Goal: Task Accomplishment & Management: Manage account settings

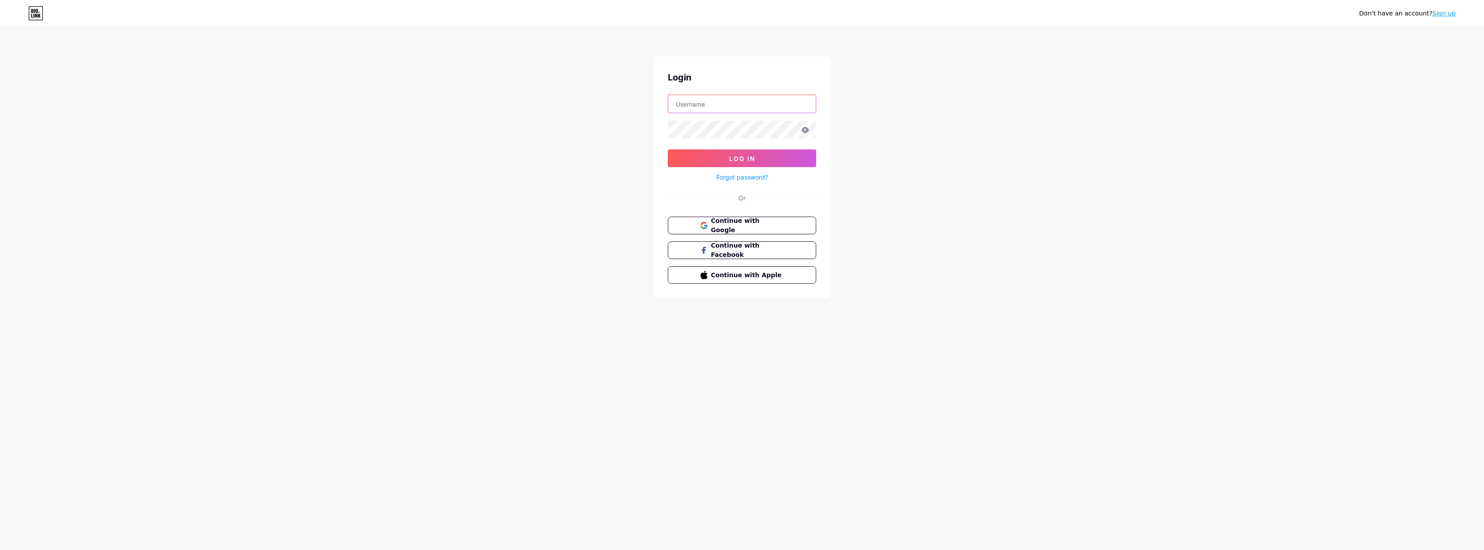
type input "info@tiehuus.nl"
click at [742, 158] on button "Log In" at bounding box center [742, 158] width 148 height 18
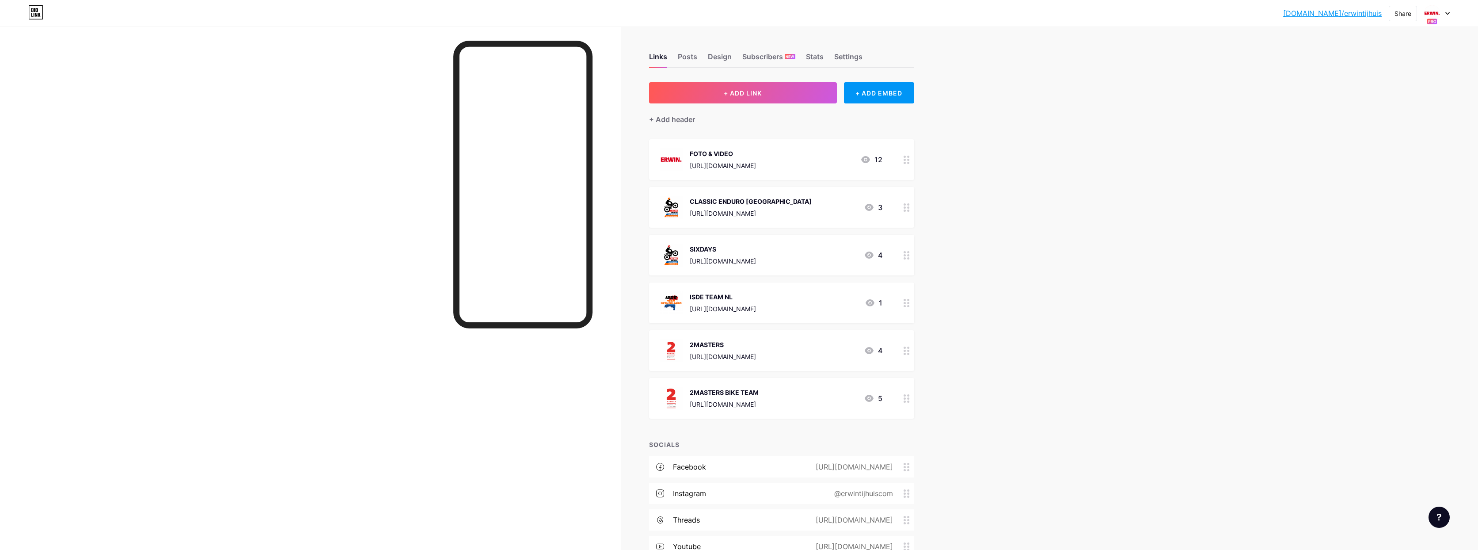
click at [1447, 15] on div at bounding box center [1437, 13] width 26 height 16
click at [1392, 124] on div "SIXDAYS" at bounding box center [1400, 127] width 70 height 7
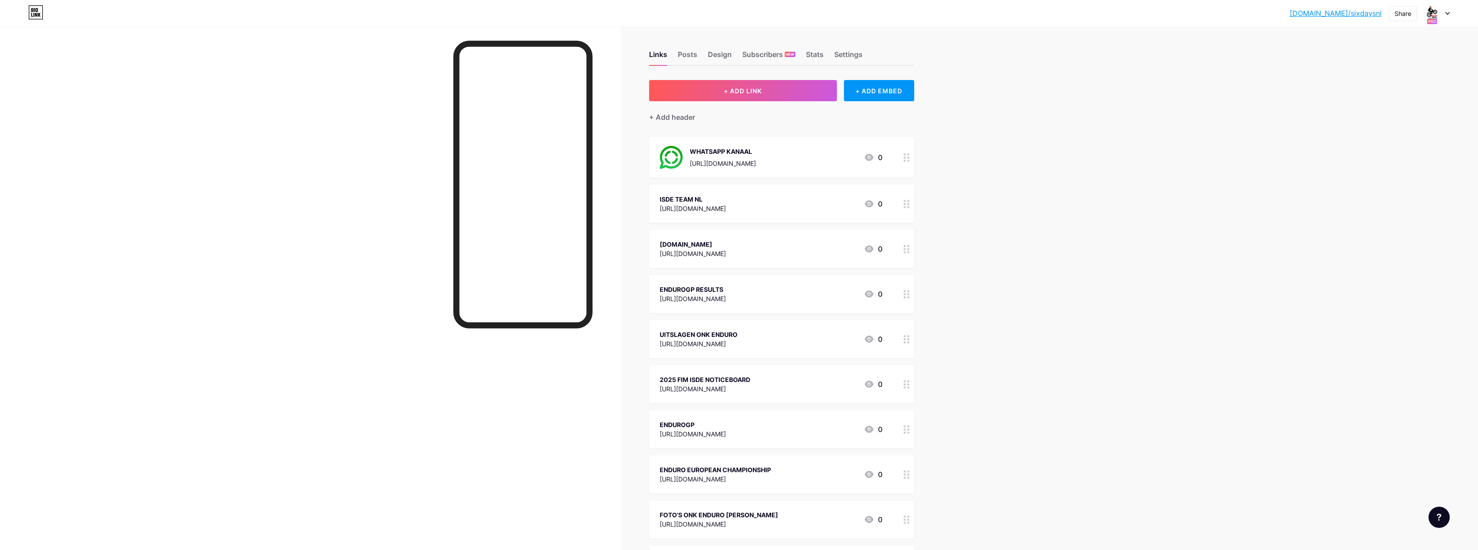
drag, startPoint x: 800, startPoint y: 379, endPoint x: 784, endPoint y: 375, distance: 16.8
click at [784, 375] on div "2025 FIM ISDE NOTICEBOARD [URL][DOMAIN_NAME] 0" at bounding box center [771, 384] width 223 height 20
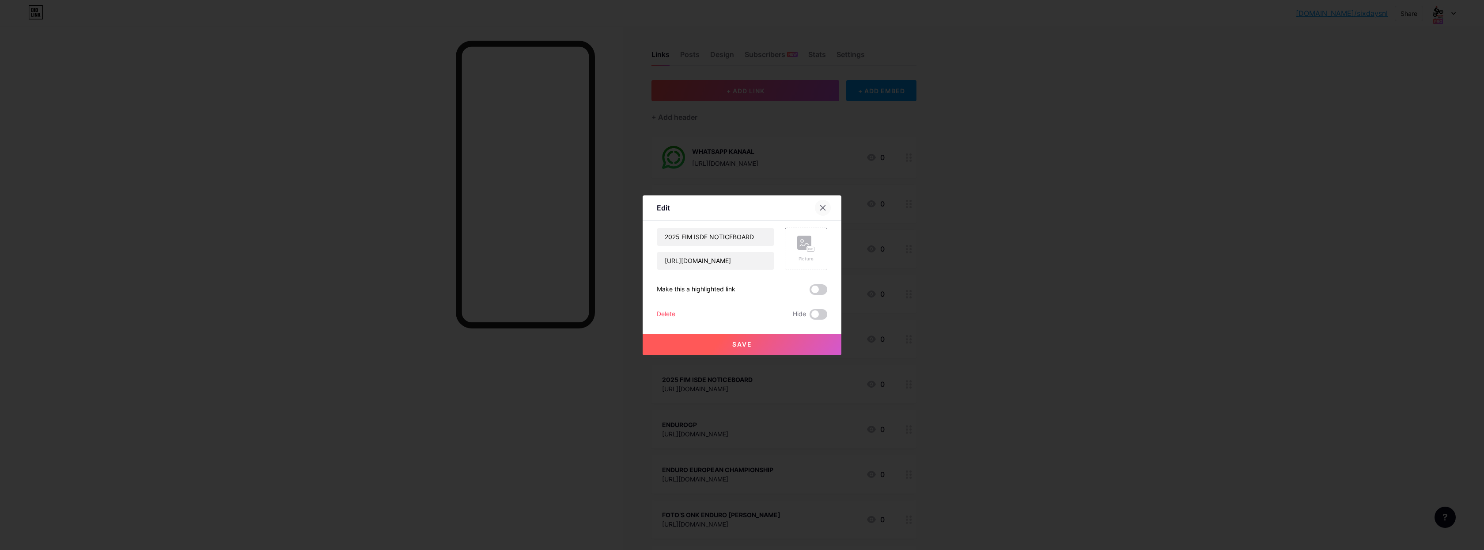
click at [823, 205] on icon at bounding box center [823, 207] width 7 height 7
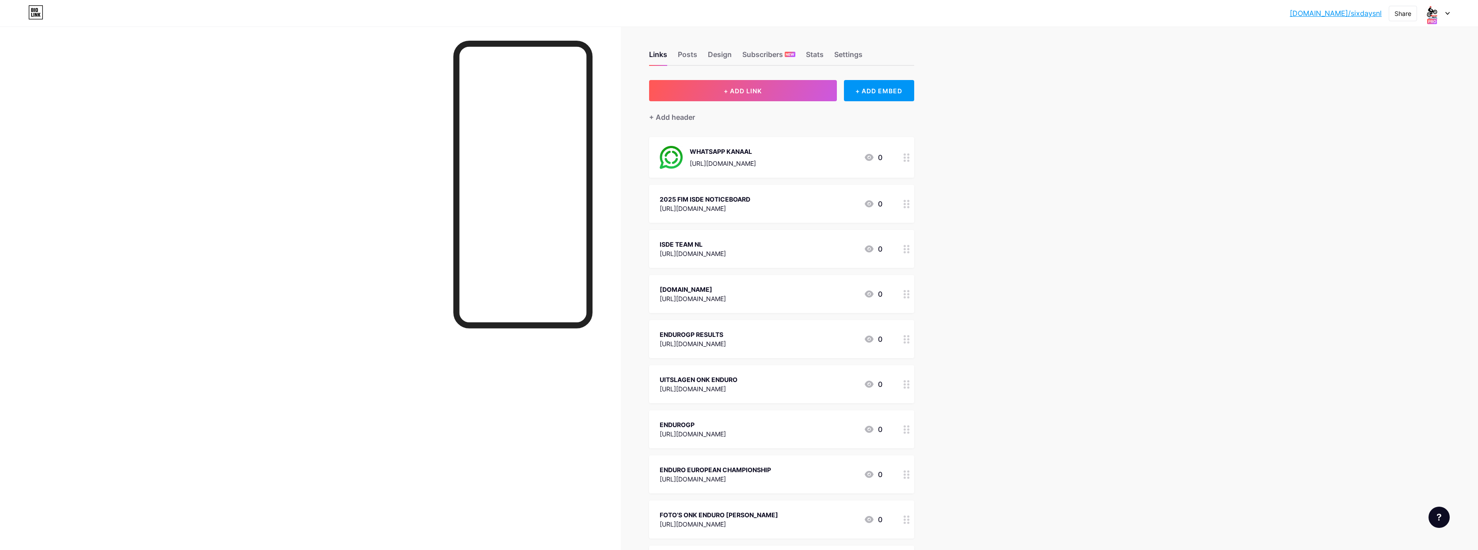
drag, startPoint x: 910, startPoint y: 292, endPoint x: 904, endPoint y: 240, distance: 52.4
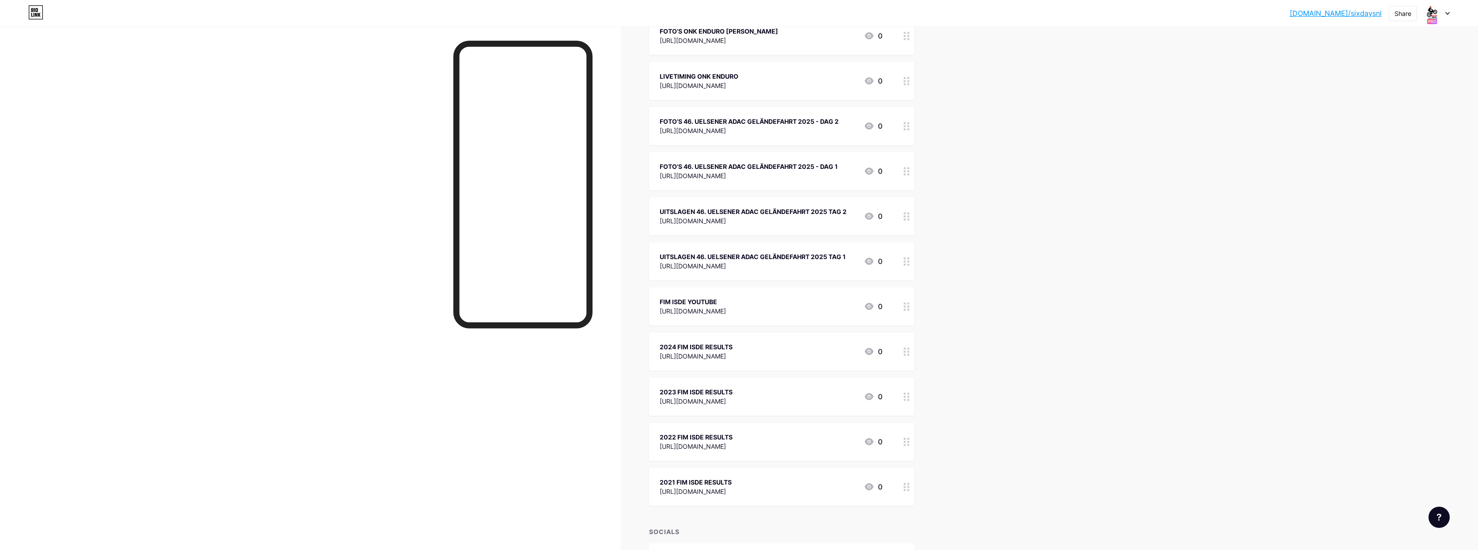
scroll to position [485, 0]
drag, startPoint x: 907, startPoint y: 305, endPoint x: 907, endPoint y: 300, distance: 5.8
click at [907, 300] on div at bounding box center [906, 307] width 15 height 38
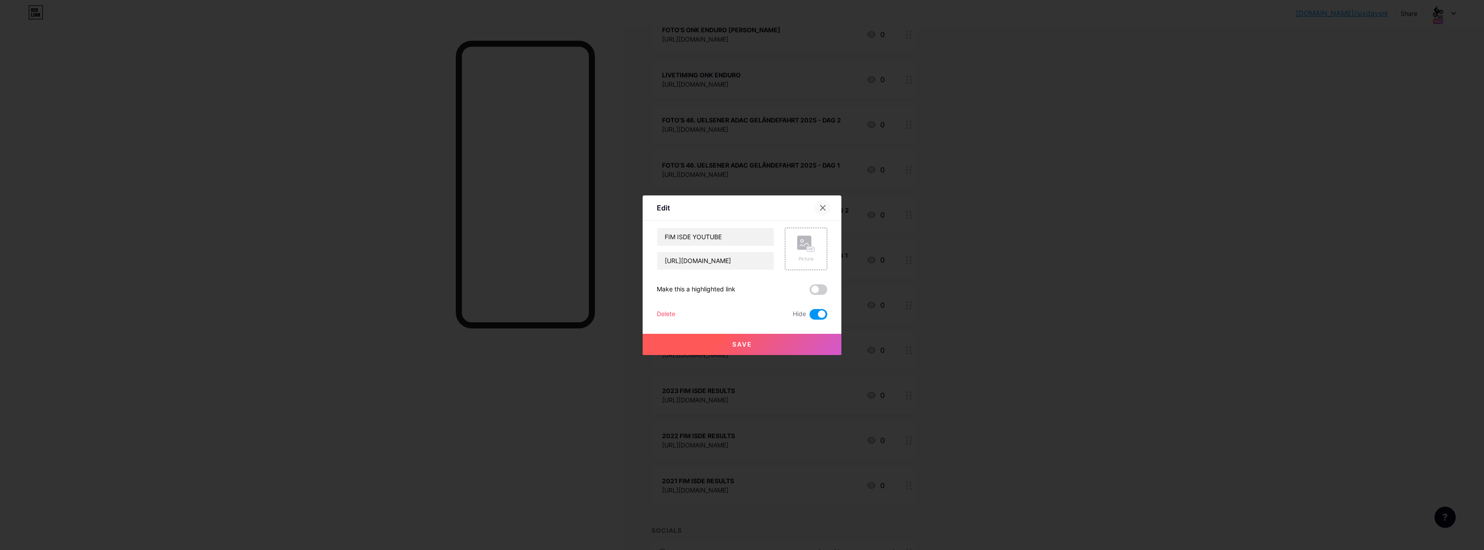
click at [822, 208] on icon at bounding box center [823, 207] width 7 height 7
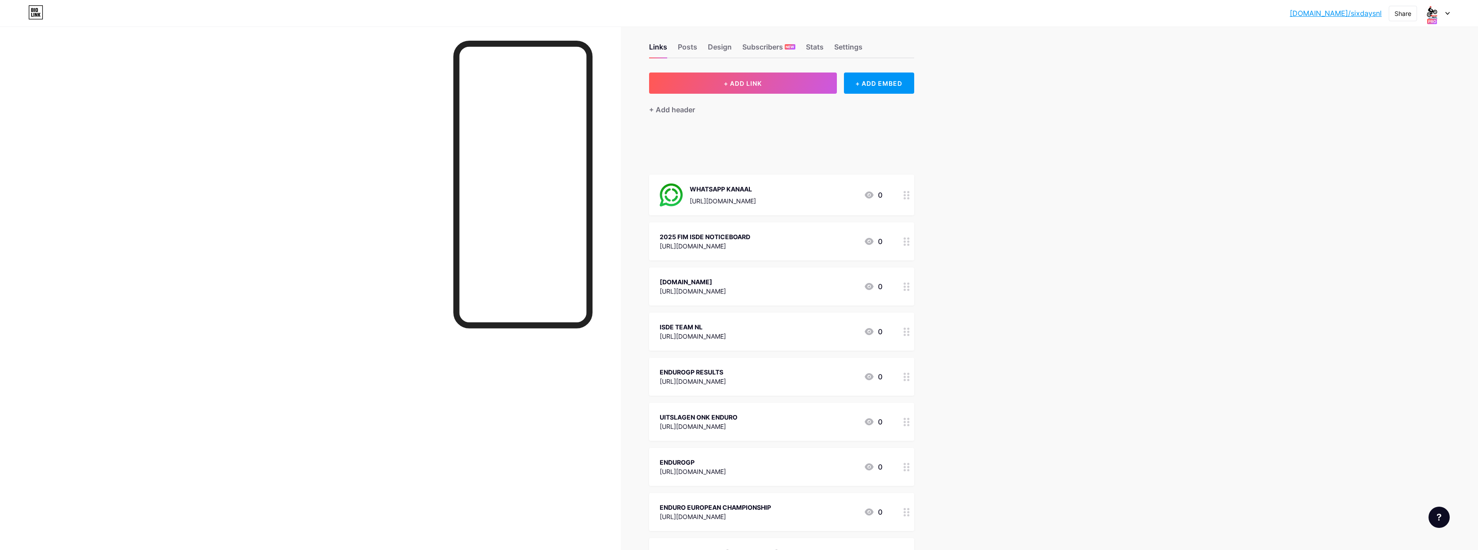
scroll to position [0, 0]
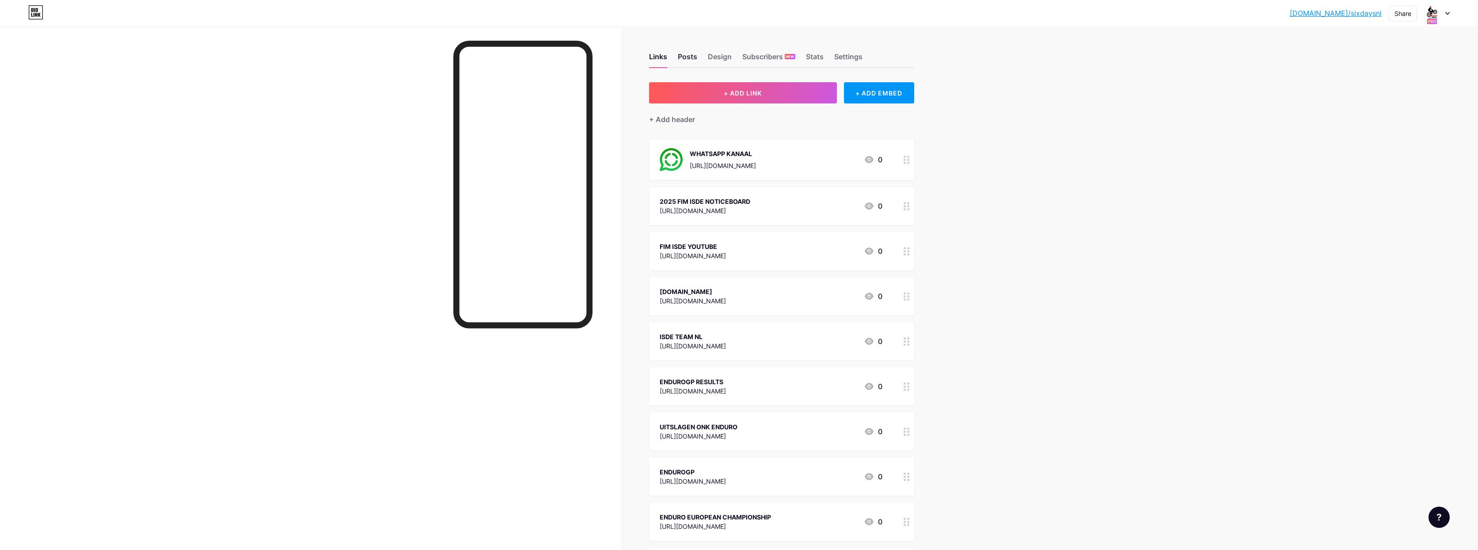
click at [691, 57] on div "Posts" at bounding box center [687, 59] width 19 height 16
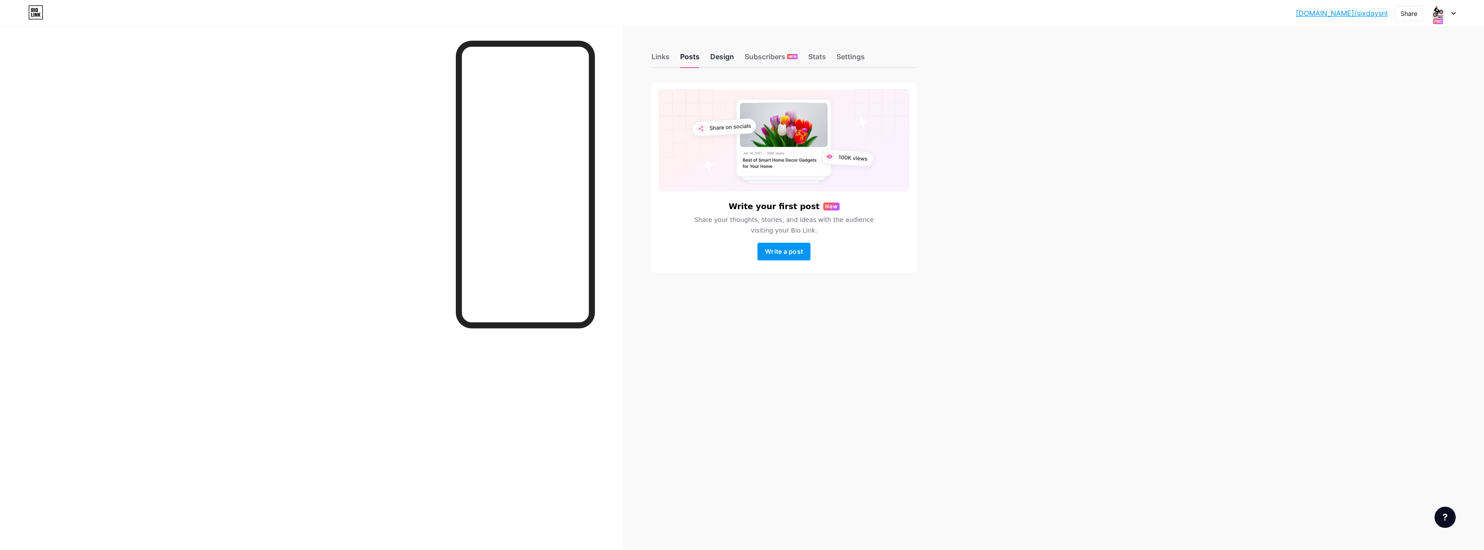
click at [729, 57] on div "Design" at bounding box center [722, 59] width 24 height 16
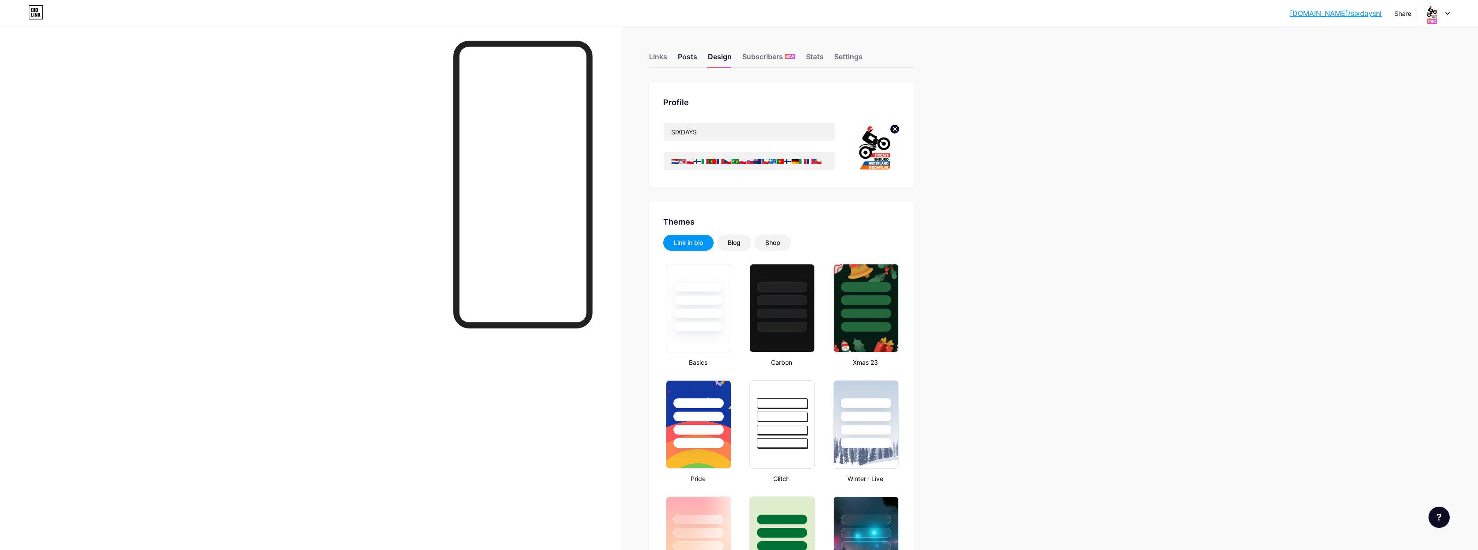
type input "#ffffff"
type input "#ff6a00"
type input "#000000"
click at [691, 58] on div "Posts" at bounding box center [687, 59] width 19 height 16
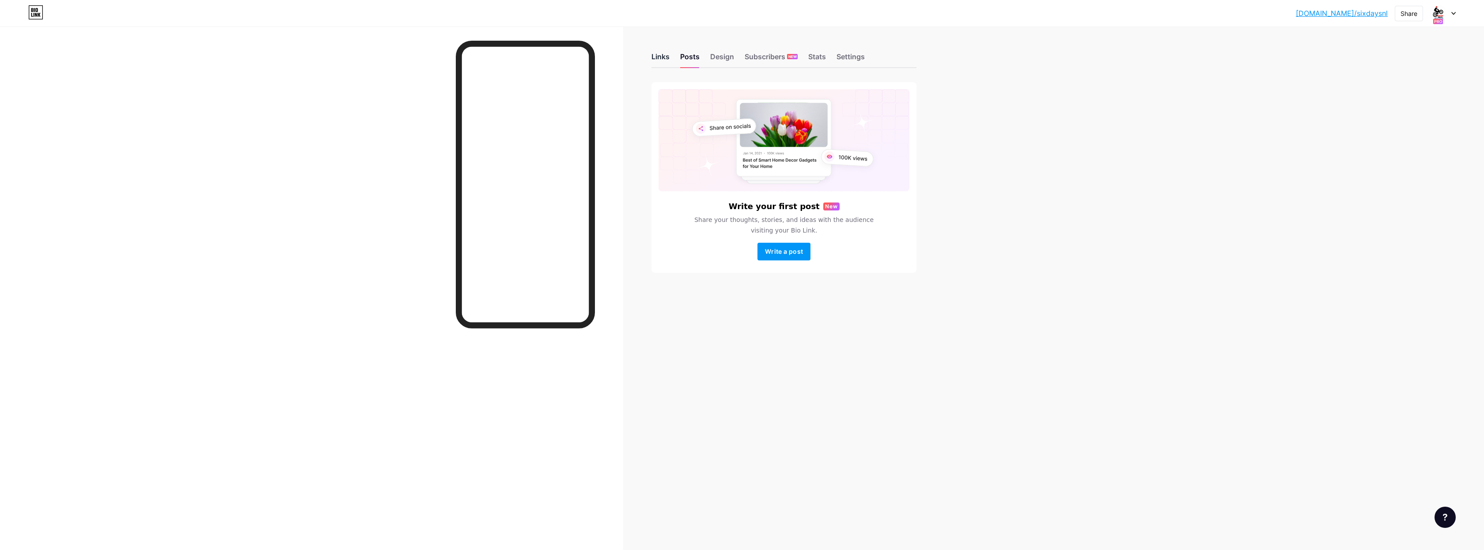
click at [662, 57] on div "Links" at bounding box center [661, 59] width 18 height 16
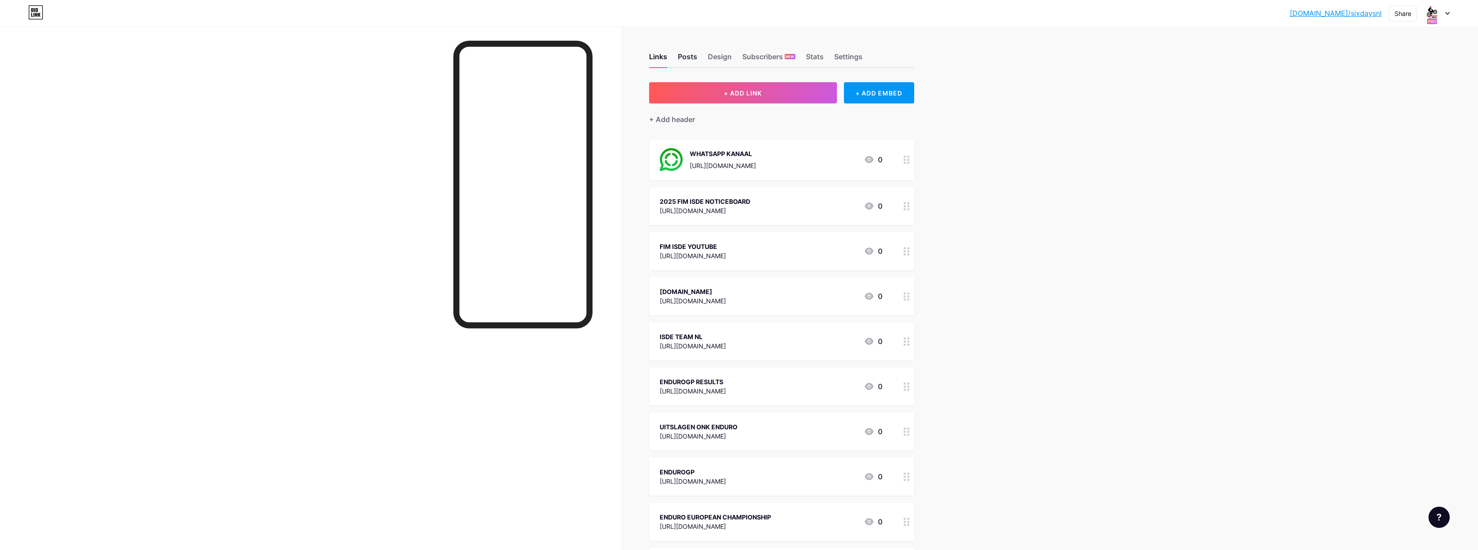
click at [692, 57] on div "Posts" at bounding box center [687, 59] width 19 height 16
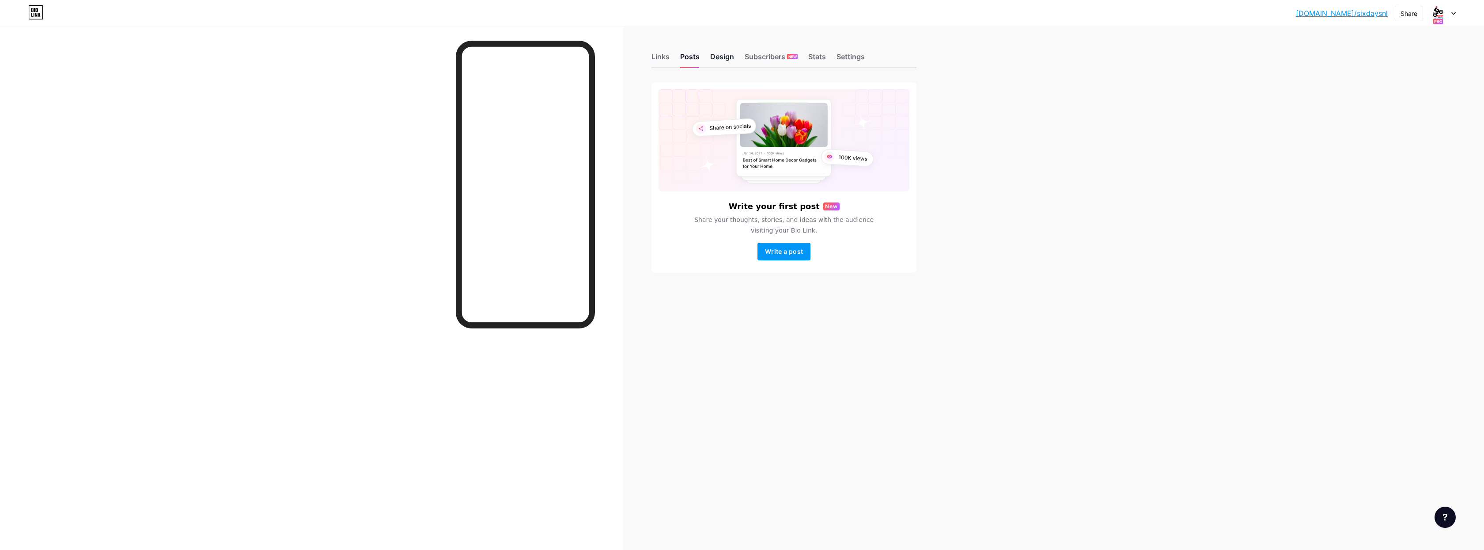
click at [719, 57] on div "Design" at bounding box center [722, 59] width 24 height 16
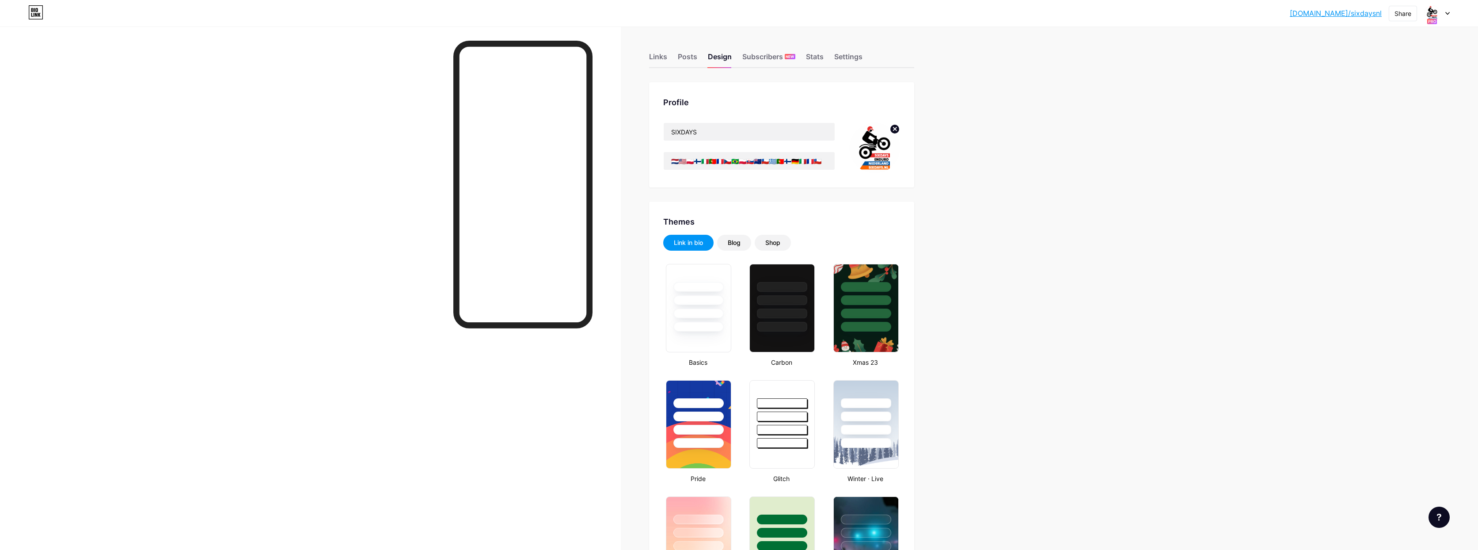
type input "#ffffff"
type input "#ff6a00"
type input "#000000"
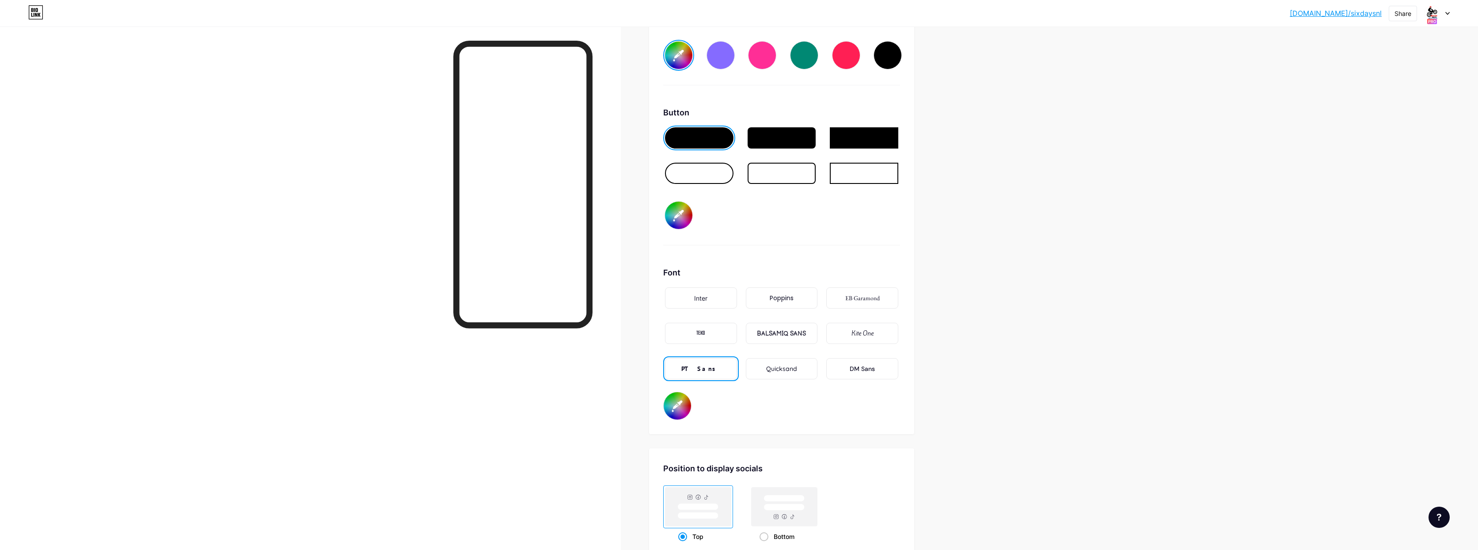
scroll to position [1329, 0]
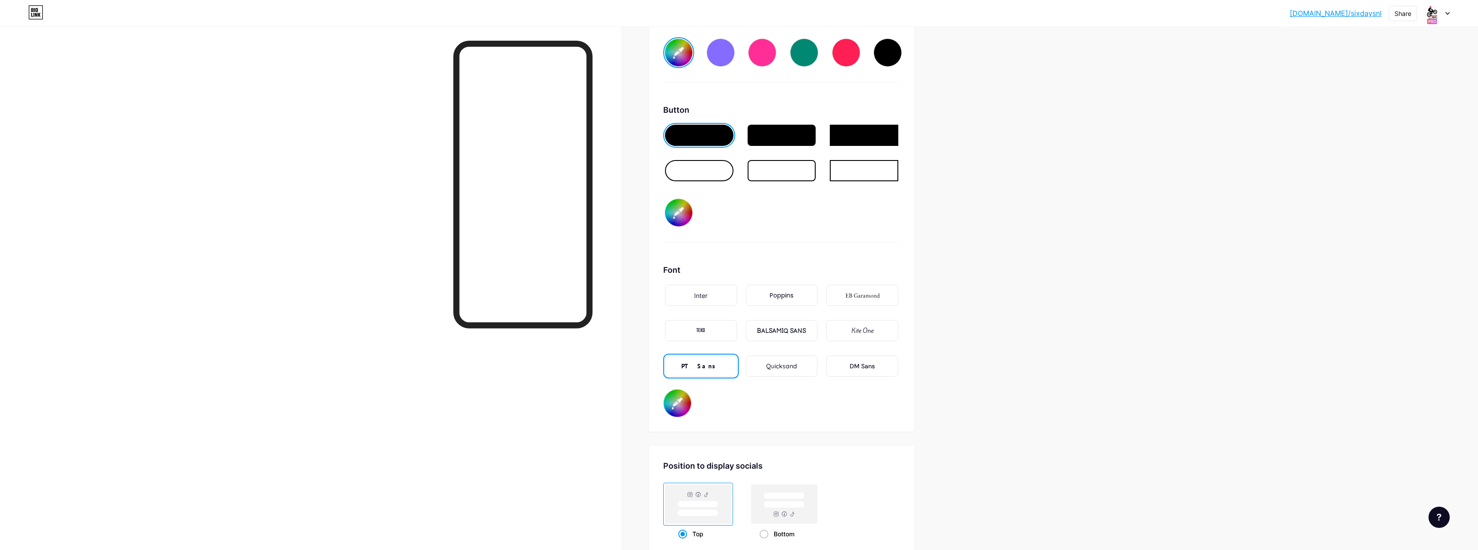
click at [682, 215] on input "#ff6a00" at bounding box center [678, 212] width 27 height 27
type input "#ffffff"
click at [703, 169] on div at bounding box center [699, 170] width 68 height 21
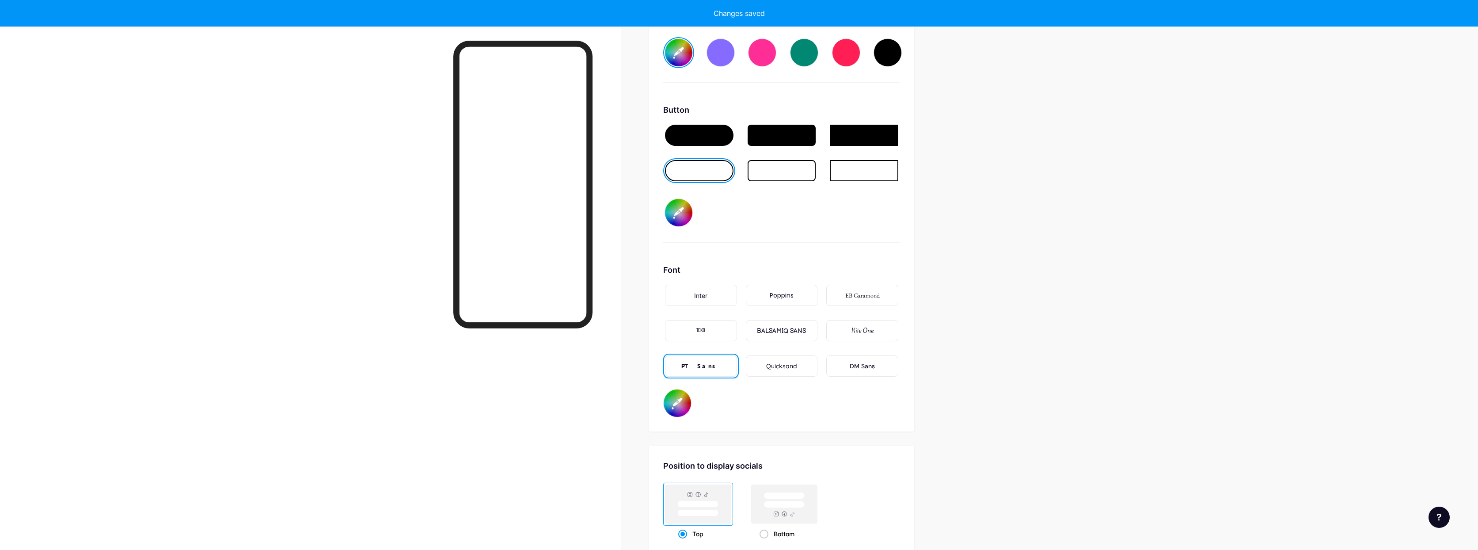
type input "#ffffff"
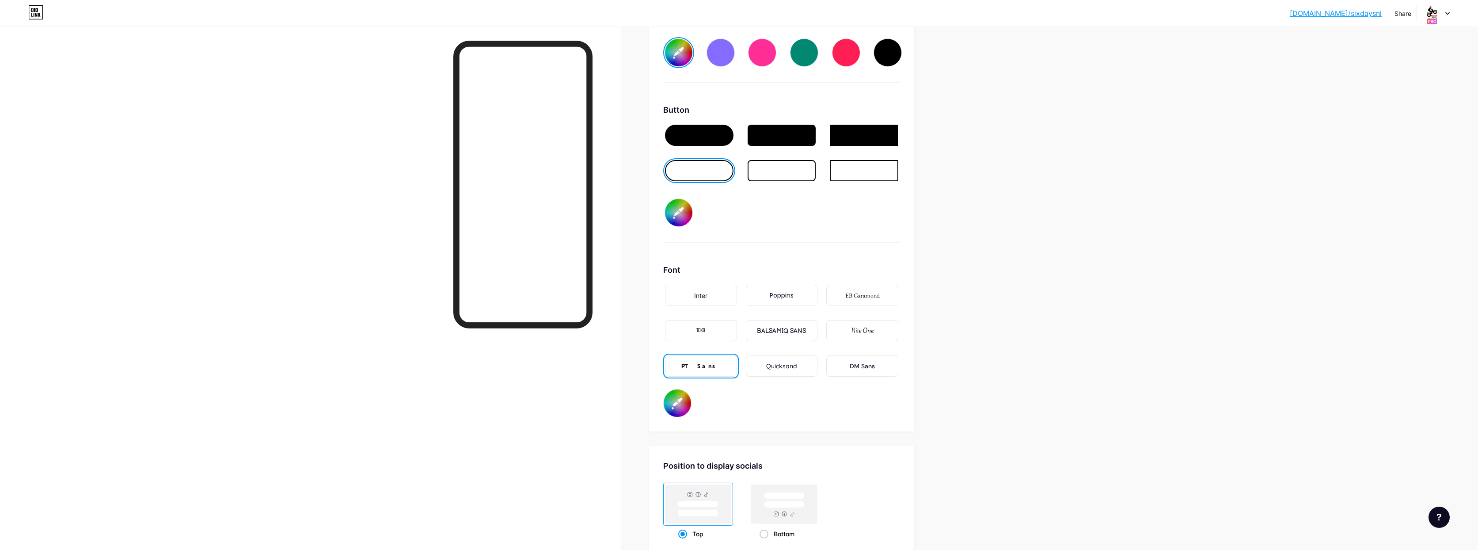
click at [681, 215] on input "#ffffff" at bounding box center [678, 212] width 27 height 27
type input "#ff9300"
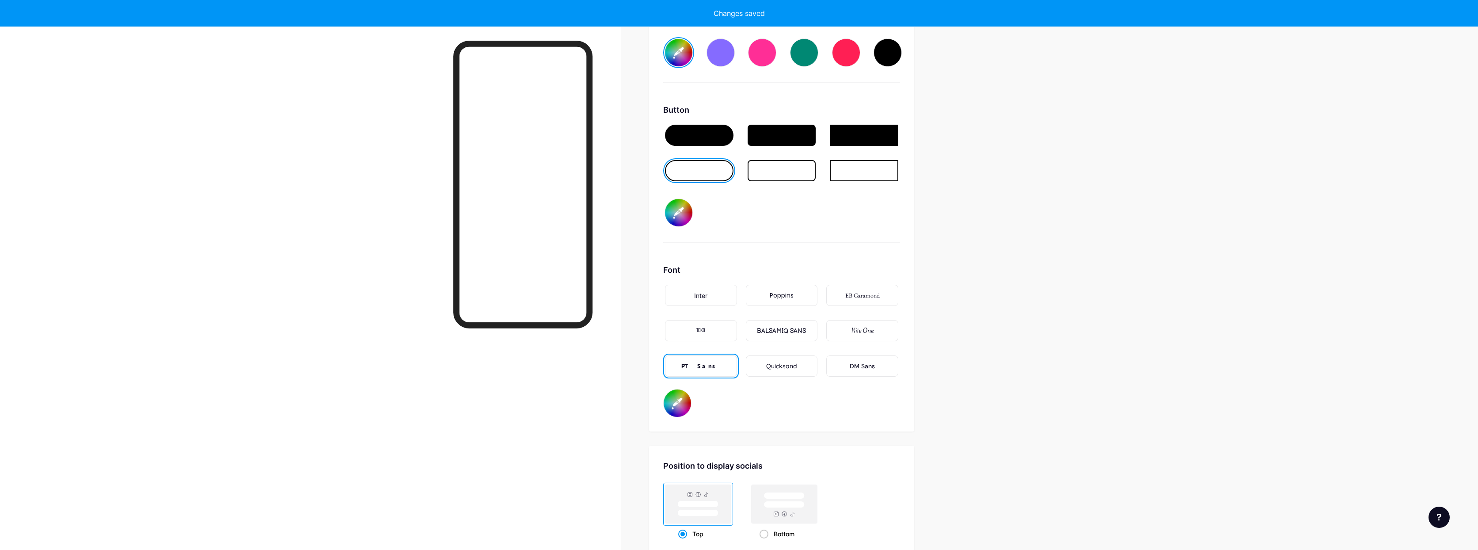
type input "#ffffff"
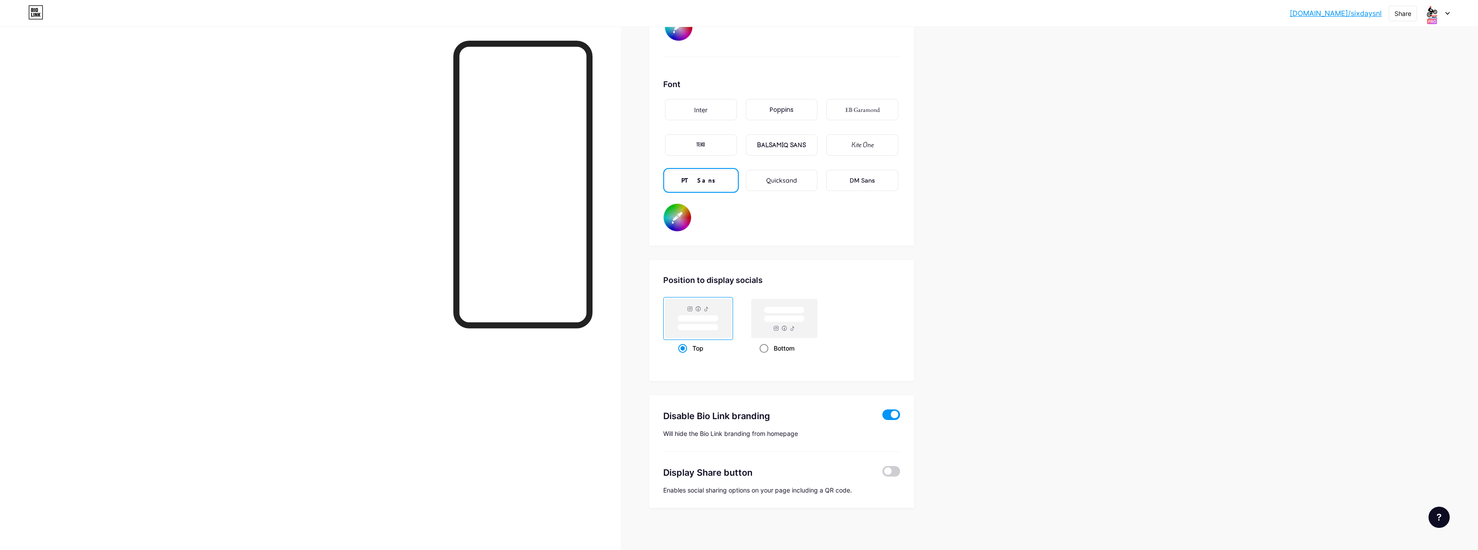
scroll to position [1515, 0]
click at [788, 318] on rect at bounding box center [783, 317] width 41 height 7
click at [765, 355] on input "Bottom" at bounding box center [762, 358] width 6 height 6
radio input "true"
type input "#ffffff"
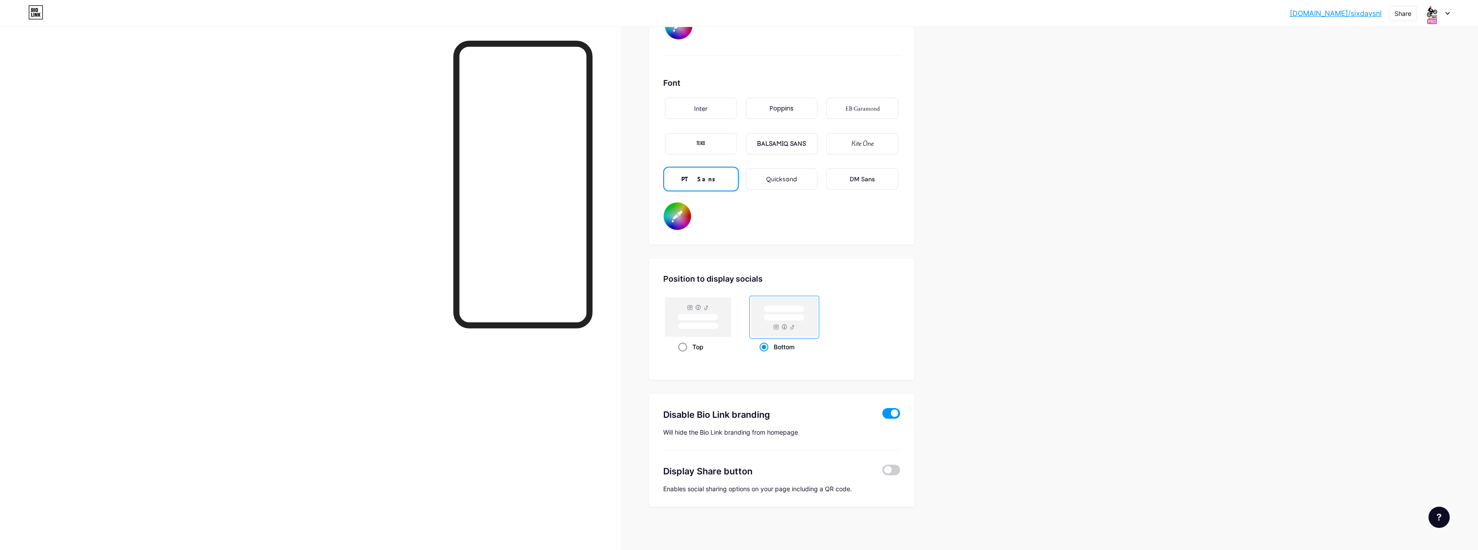
click at [724, 318] on rect at bounding box center [698, 316] width 66 height 39
click at [684, 355] on input "Top" at bounding box center [681, 358] width 6 height 6
radio input "true"
type input "#ffffff"
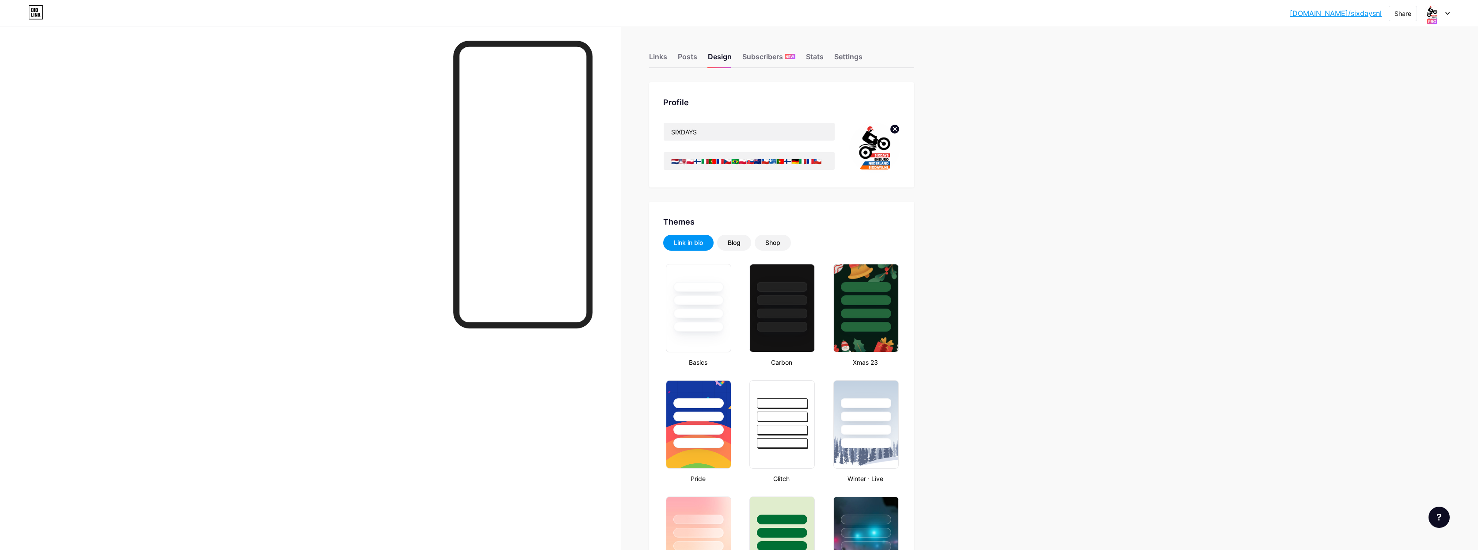
scroll to position [0, 0]
click at [689, 58] on div "Posts" at bounding box center [687, 59] width 19 height 16
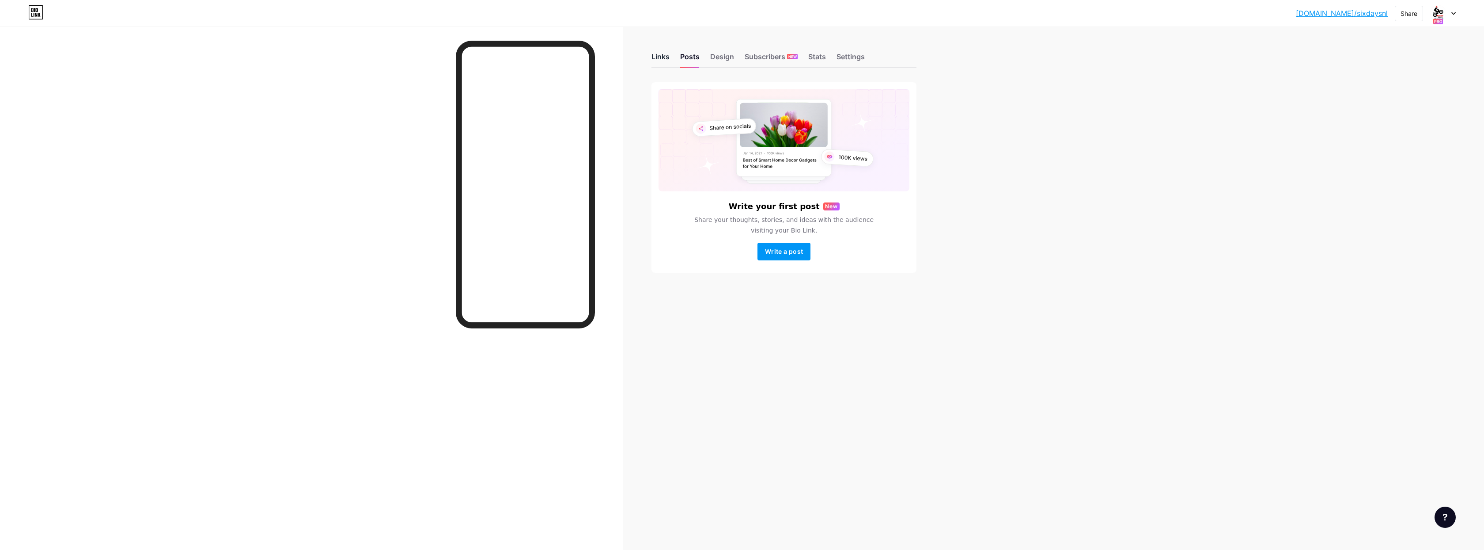
click at [661, 58] on div "Links" at bounding box center [661, 59] width 18 height 16
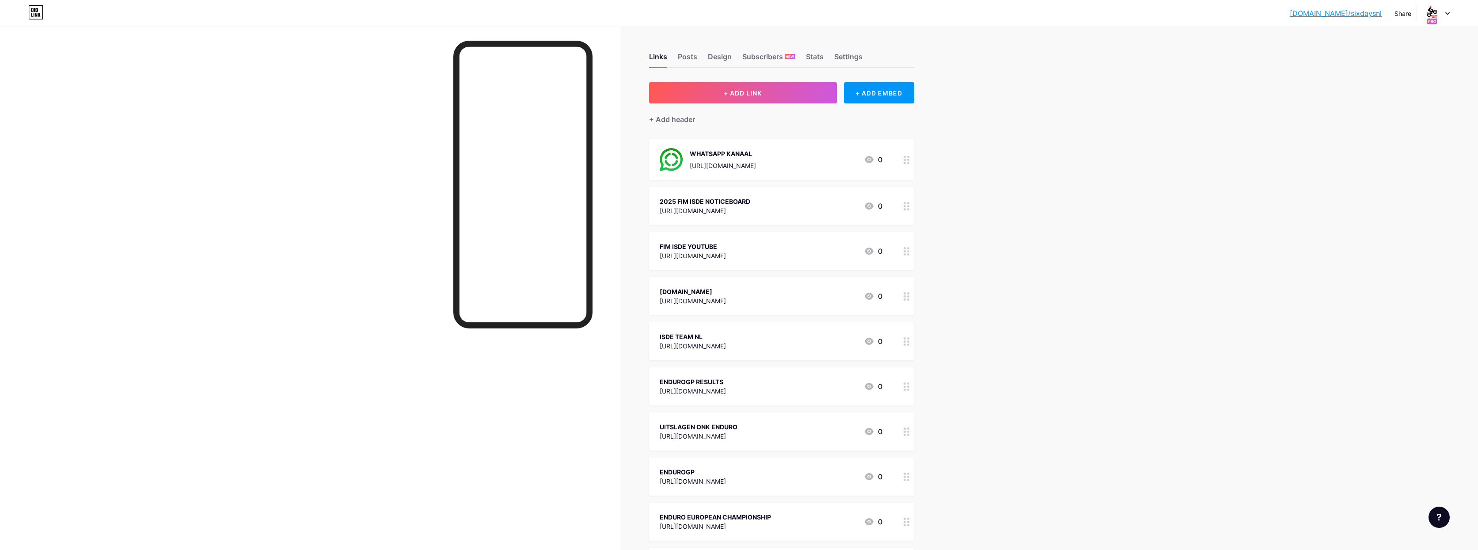
click at [860, 57] on div "Settings" at bounding box center [848, 59] width 28 height 16
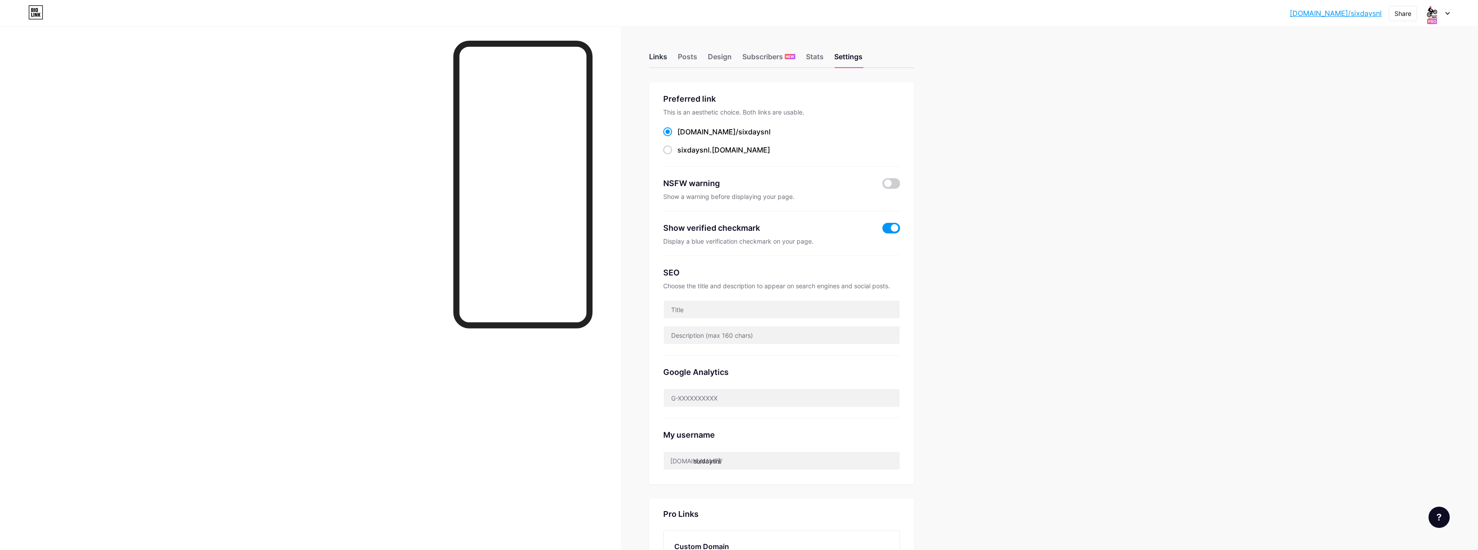
click at [660, 60] on div "Links" at bounding box center [658, 59] width 18 height 16
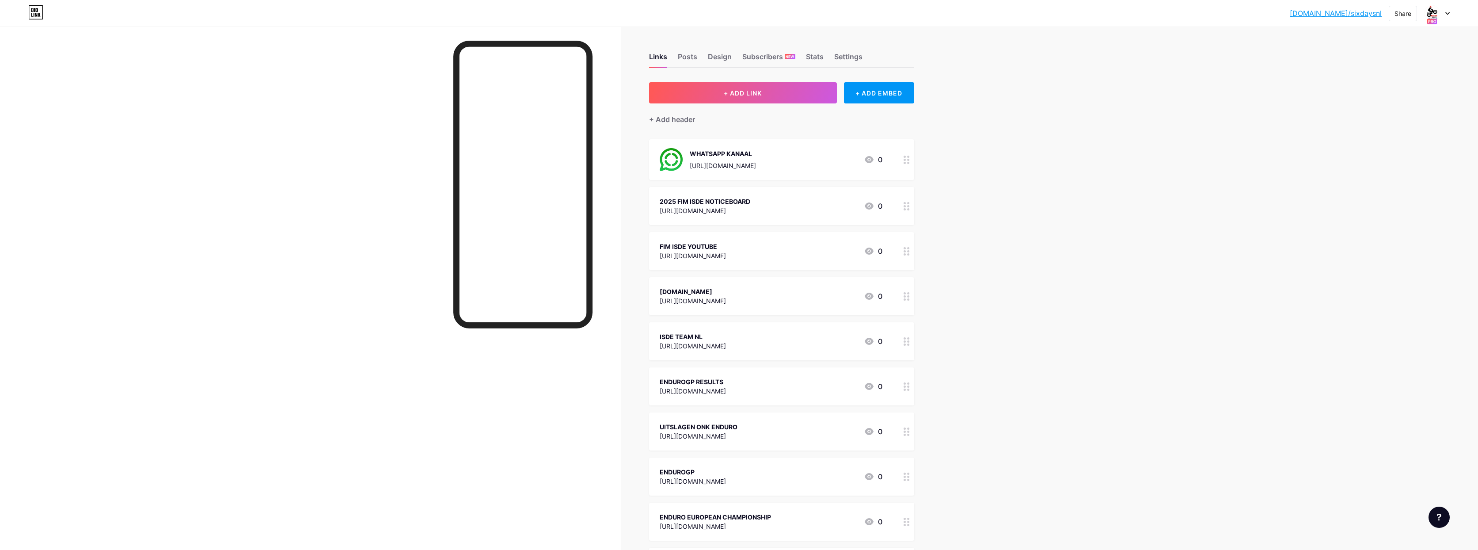
click at [1449, 14] on icon at bounding box center [1447, 13] width 4 height 3
click at [1359, 188] on li "Logout" at bounding box center [1395, 188] width 110 height 24
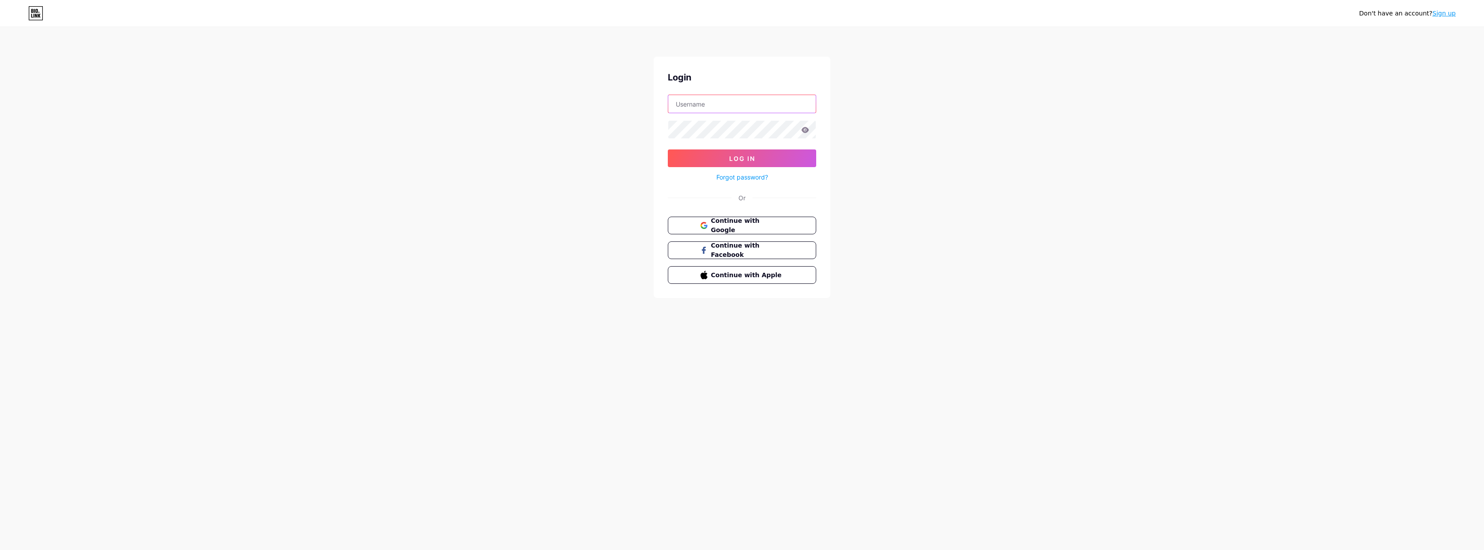
type input "info@tiehuus.nl"
click at [743, 157] on span "Log In" at bounding box center [742, 159] width 26 height 8
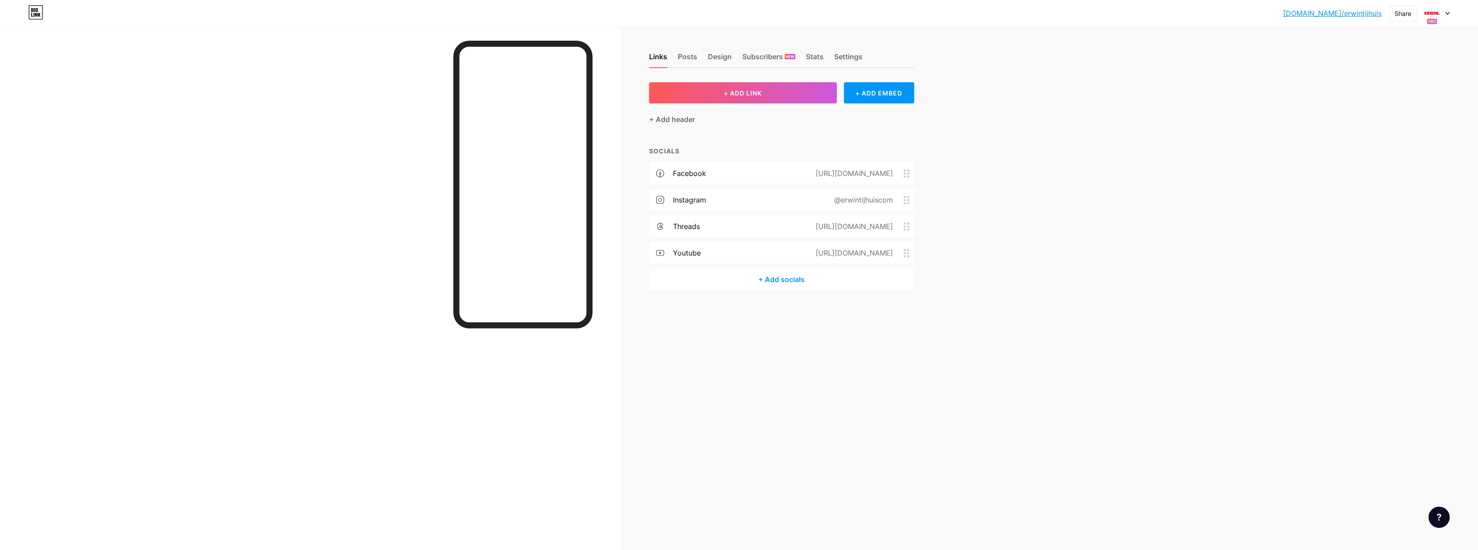
click at [1453, 15] on div "bio.link/erwint... bio.link/erwintijhuis Share Switch accounts ERWIN. bio.link/…" at bounding box center [739, 13] width 1478 height 16
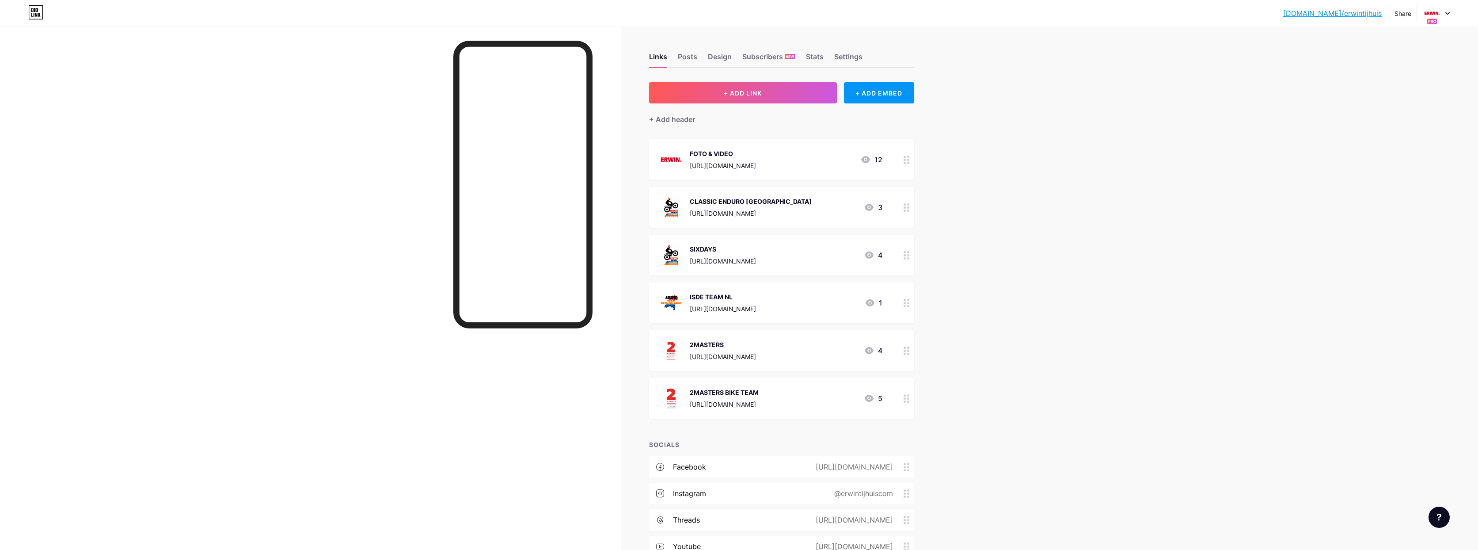
click at [1447, 10] on div at bounding box center [1437, 13] width 26 height 16
click at [1381, 126] on div "SIXDAYS" at bounding box center [1400, 127] width 70 height 7
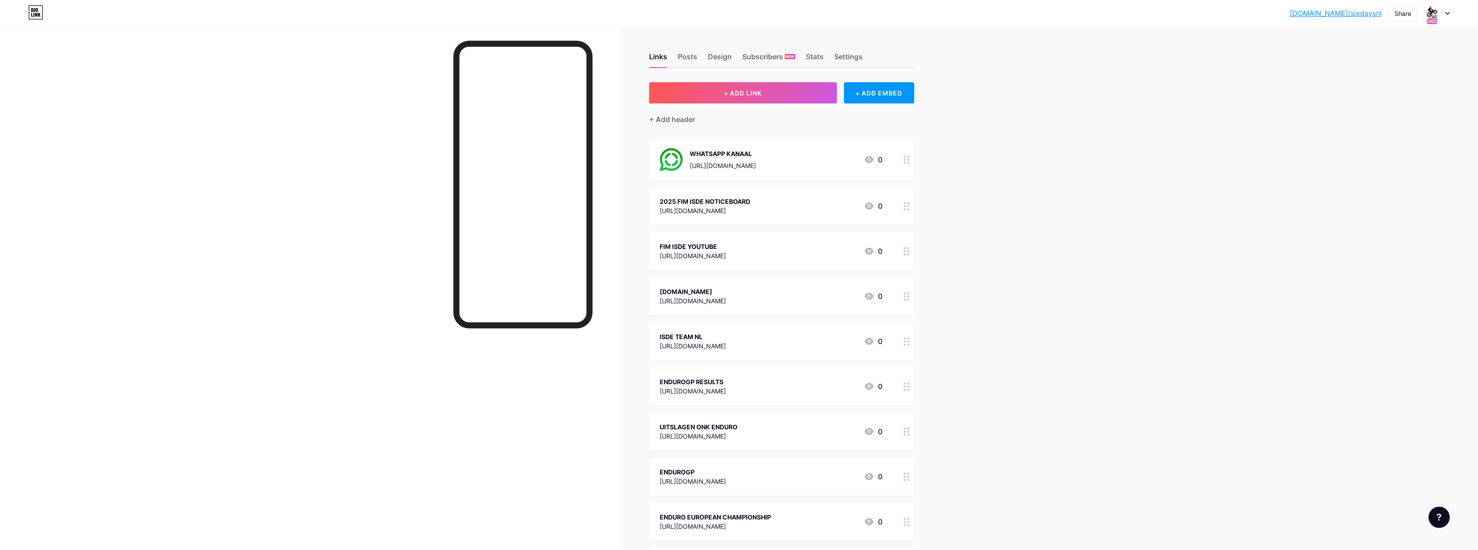
click at [910, 252] on icon at bounding box center [907, 251] width 6 height 8
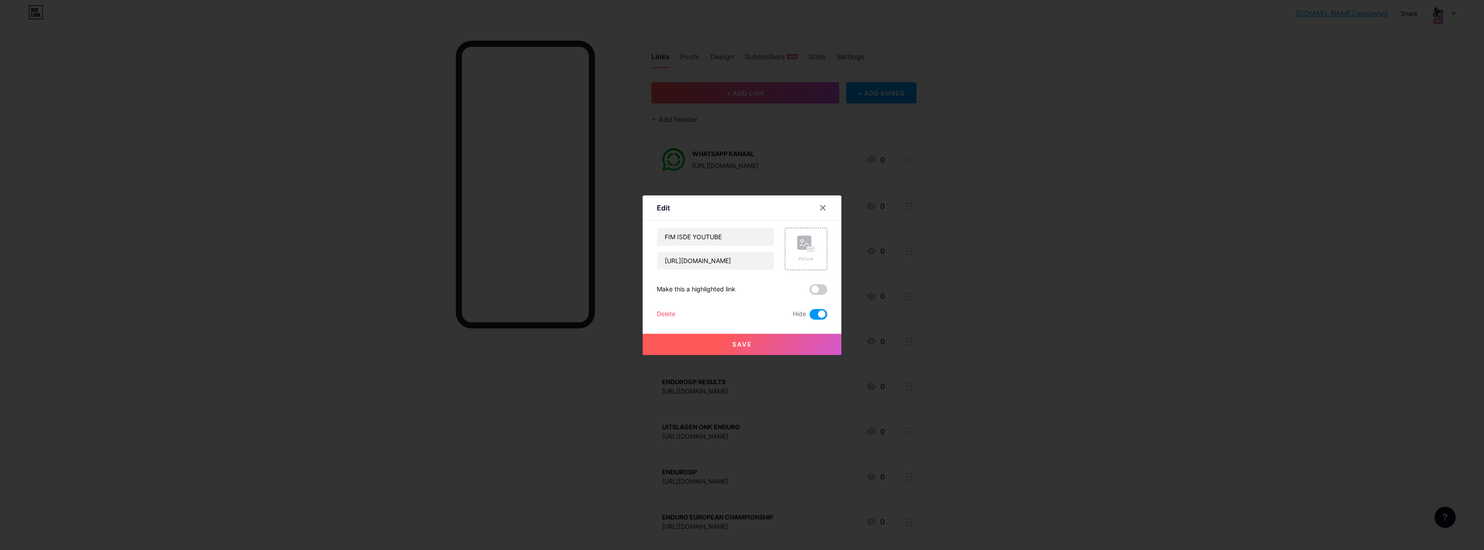
click at [812, 310] on span at bounding box center [819, 314] width 18 height 11
click at [810, 316] on input "checkbox" at bounding box center [810, 316] width 0 height 0
click at [754, 336] on button "Save" at bounding box center [742, 344] width 199 height 21
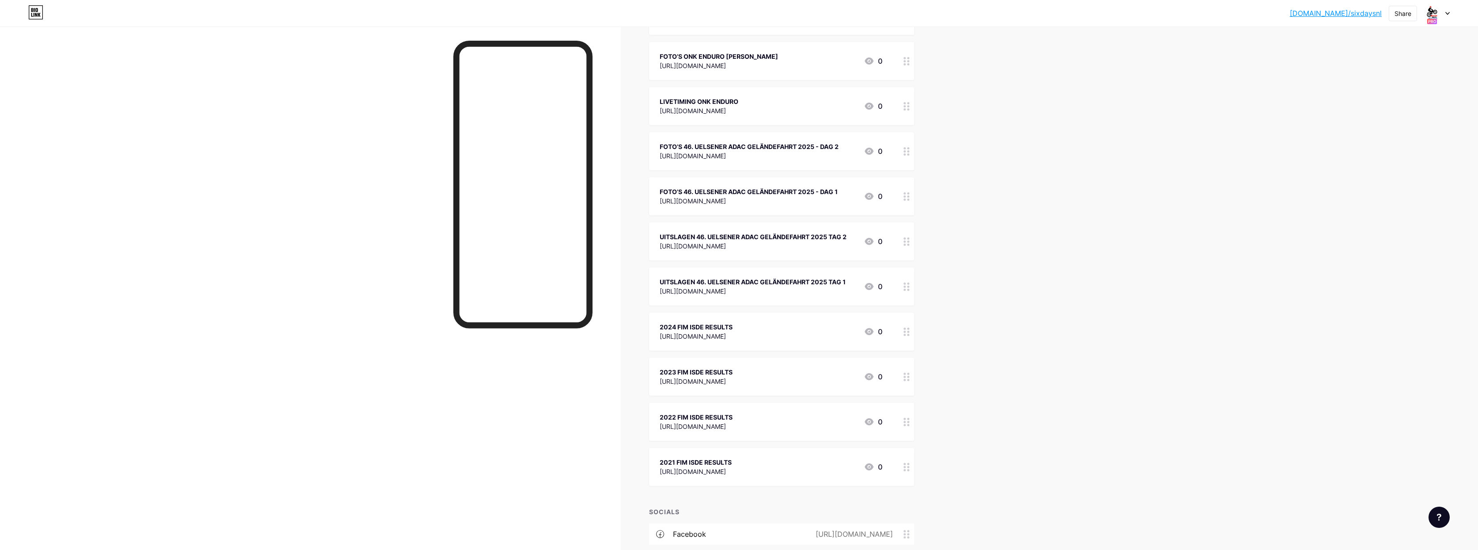
scroll to position [508, 0]
click at [913, 334] on div at bounding box center [906, 329] width 15 height 38
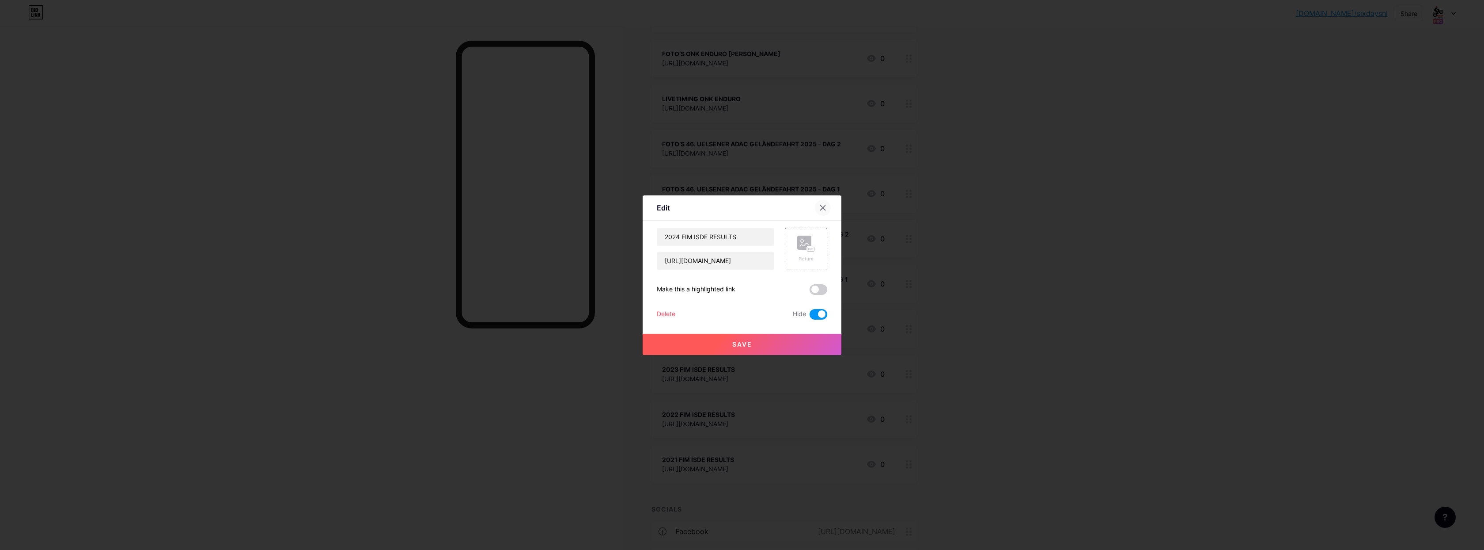
click at [824, 208] on div at bounding box center [823, 208] width 16 height 16
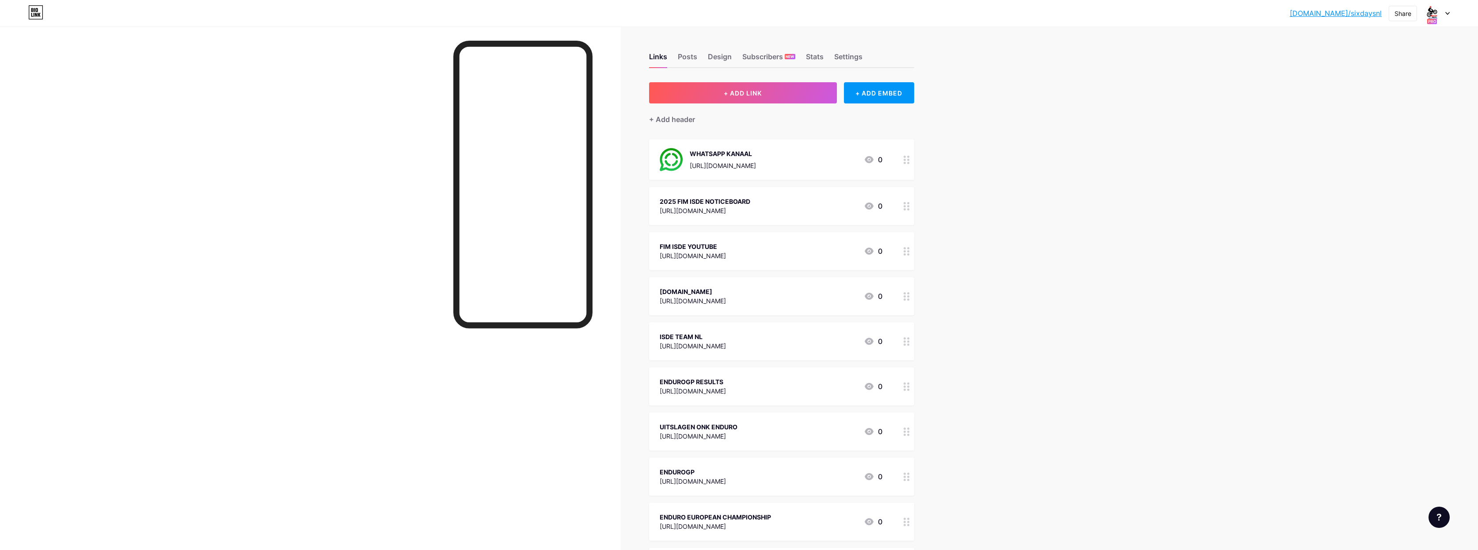
scroll to position [0, 0]
click at [906, 251] on div at bounding box center [906, 251] width 15 height 38
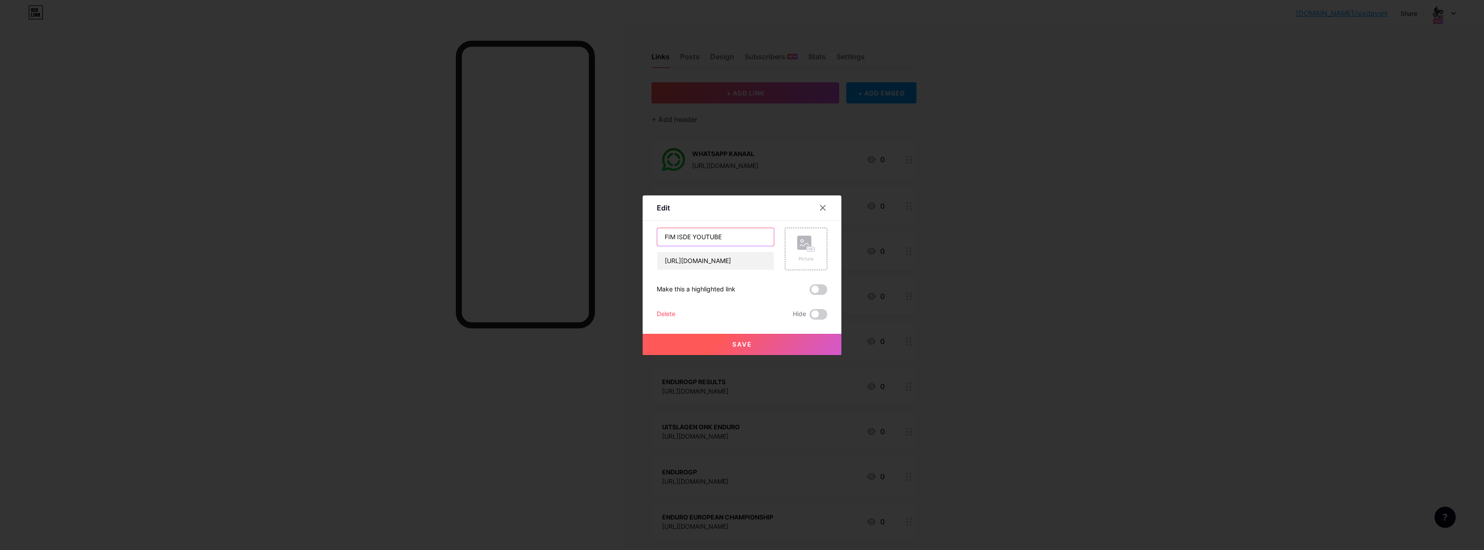
click at [658, 237] on input "FIM ISDE YOUTUBE" at bounding box center [715, 237] width 117 height 18
type input "2025 FIM ISDE YOUTUBE"
click at [745, 346] on span "Save" at bounding box center [743, 344] width 20 height 8
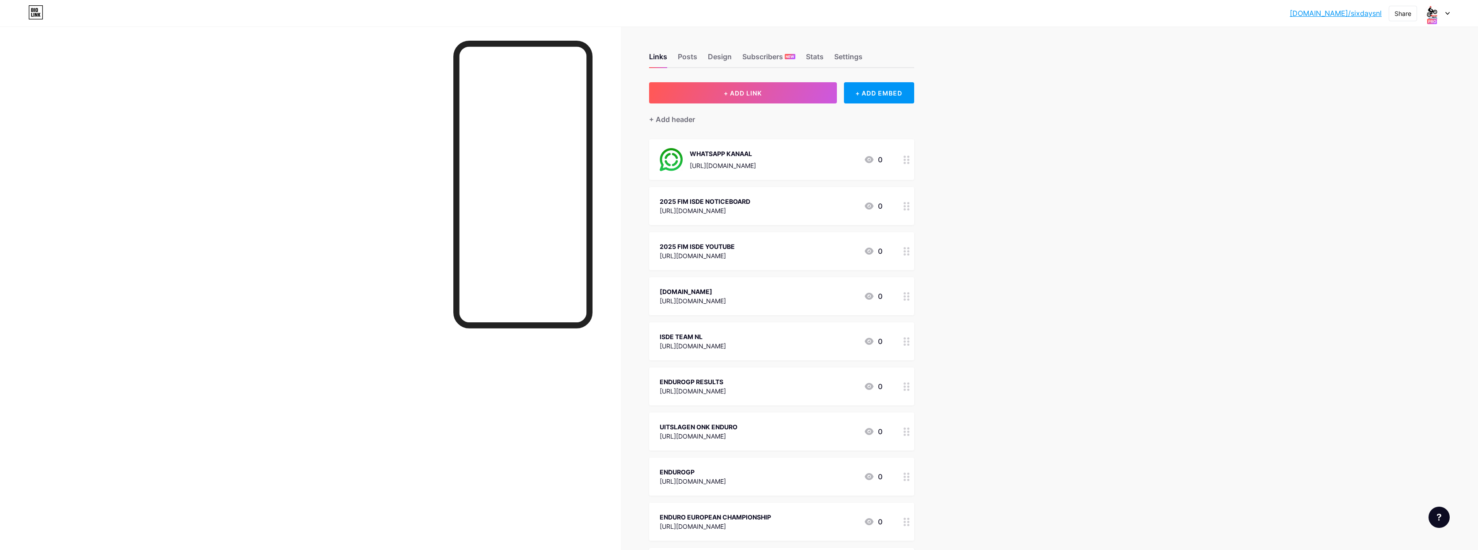
click at [1449, 13] on icon at bounding box center [1447, 13] width 4 height 3
drag, startPoint x: 1367, startPoint y: 185, endPoint x: 1374, endPoint y: 179, distance: 9.1
click at [1367, 185] on li "Logout" at bounding box center [1395, 188] width 110 height 24
